Goal: Task Accomplishment & Management: Manage account settings

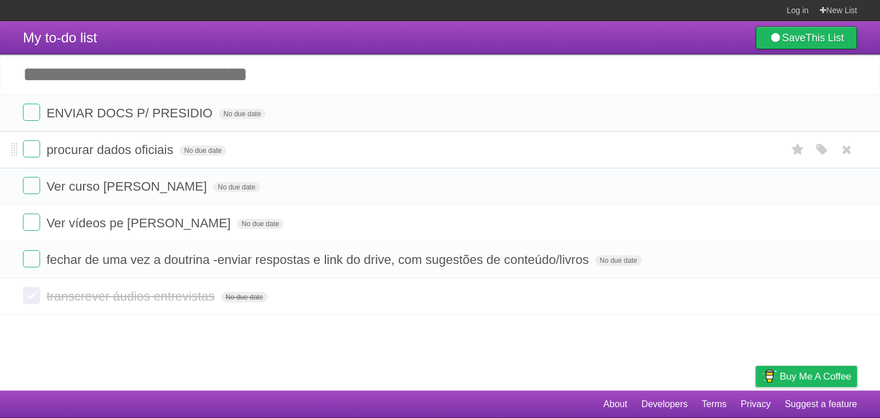
click at [339, 156] on form "procurar dados oficiais No due date White Red Blue Green Purple Orange" at bounding box center [440, 149] width 834 height 19
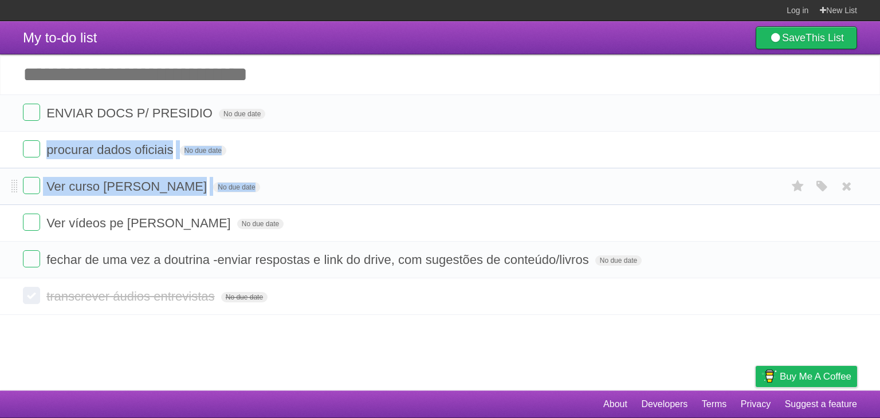
drag, startPoint x: 339, startPoint y: 156, endPoint x: 349, endPoint y: 186, distance: 31.5
click at [349, 186] on ul "ENVIAR DOCS P/ PRESIDIO No due date White Red Blue Green Purple Orange procurar…" at bounding box center [440, 186] width 880 height 184
click at [349, 186] on form "Ver curso [PERSON_NAME] No due date White Red Blue Green Purple Orange" at bounding box center [440, 186] width 834 height 19
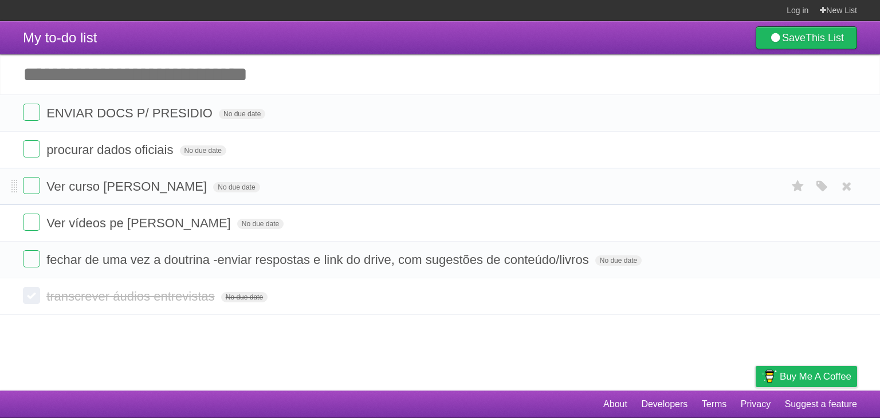
click at [349, 186] on form "Ver curso [PERSON_NAME] No due date White Red Blue Green Purple Orange" at bounding box center [440, 186] width 834 height 19
click at [370, 133] on li "procurar dados oficiais No due date White Red Blue Green Purple Orange" at bounding box center [440, 149] width 880 height 37
